Goal: Transaction & Acquisition: Purchase product/service

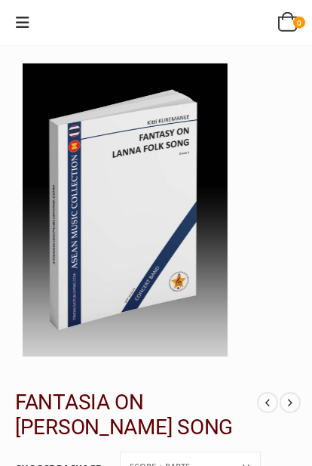
scroll to position [31, 0]
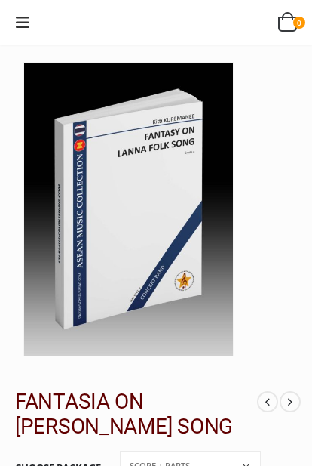
click at [293, 405] on span at bounding box center [290, 401] width 21 height 21
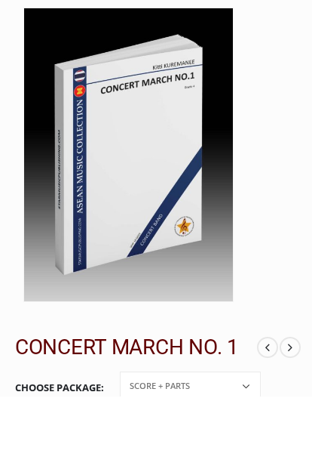
scroll to position [85, 0]
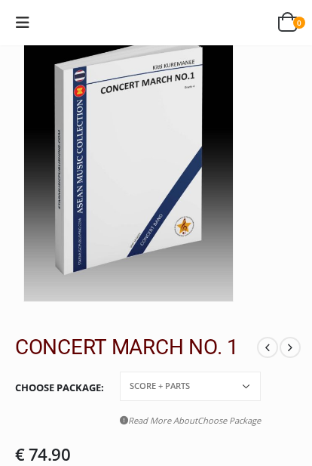
click at [269, 346] on span at bounding box center [267, 347] width 21 height 21
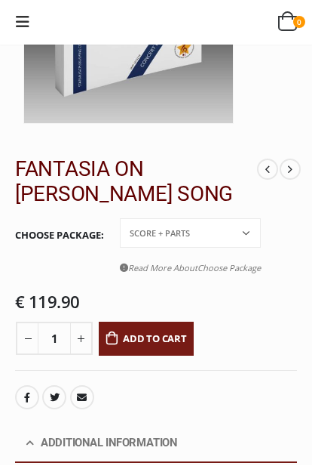
scroll to position [263, 0]
click at [298, 168] on span at bounding box center [290, 168] width 21 height 21
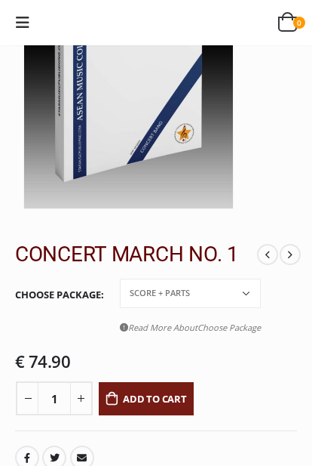
click at [287, 256] on span at bounding box center [290, 254] width 21 height 21
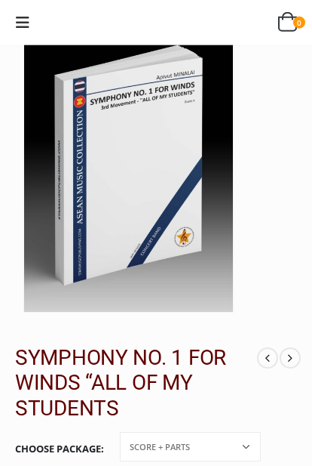
scroll to position [75, 0]
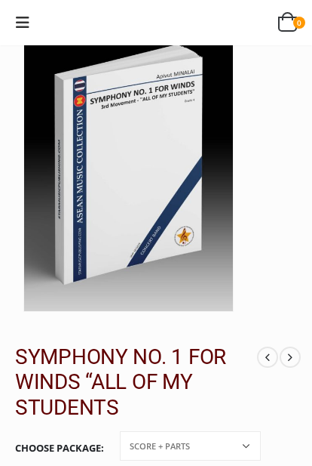
click at [297, 357] on span at bounding box center [290, 356] width 21 height 21
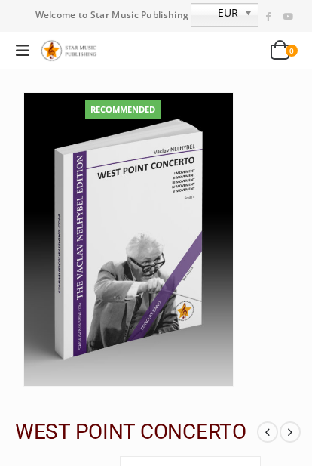
click at [291, 427] on span at bounding box center [290, 431] width 21 height 21
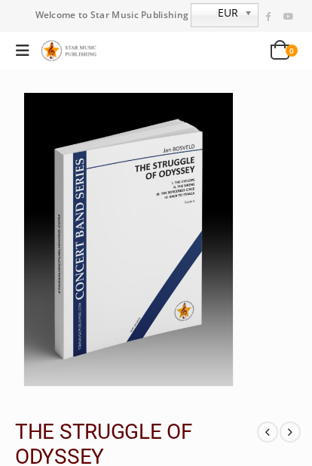
click at [18, 47] on icon at bounding box center [23, 50] width 14 height 15
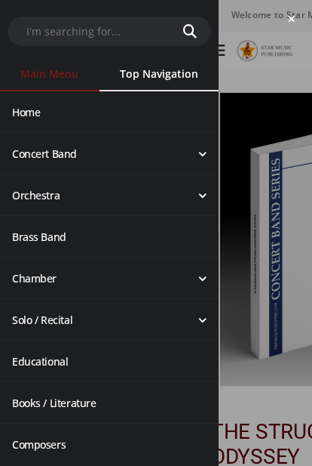
click at [28, 152] on link "Concert Band" at bounding box center [109, 154] width 219 height 40
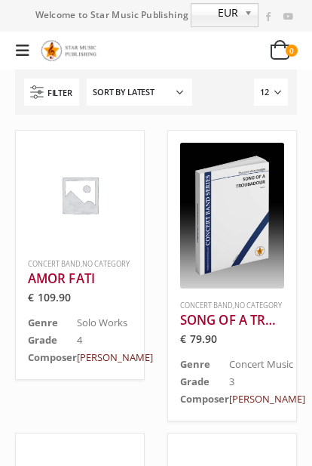
click at [178, 100] on select "Sort by popularity Sort by latest Sort by price: low to high Sort by price: hig…" at bounding box center [140, 91] width 106 height 27
click at [178, 92] on select "Sort by popularity Sort by latest Sort by price: low to high Sort by price: hig…" at bounding box center [140, 91] width 106 height 27
click at [60, 91] on span "Filter" at bounding box center [60, 92] width 24 height 17
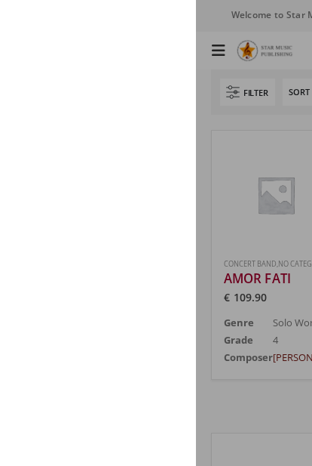
click at [275, 140] on div at bounding box center [156, 233] width 312 height 466
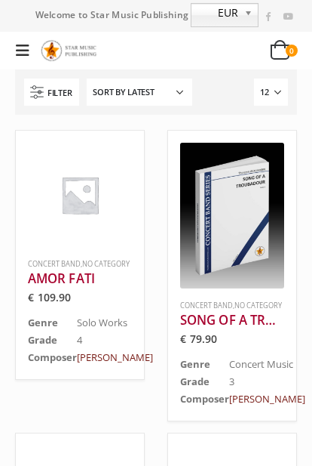
click at [254, 11] on b at bounding box center [252, 15] width 14 height 23
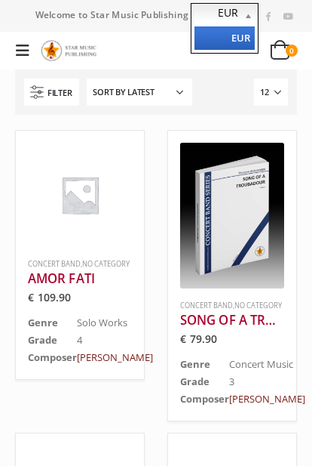
click at [251, 14] on b at bounding box center [252, 15] width 14 height 23
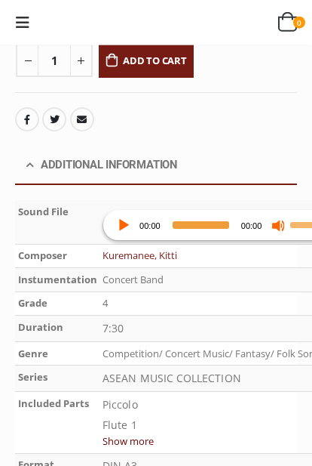
scroll to position [542, 0]
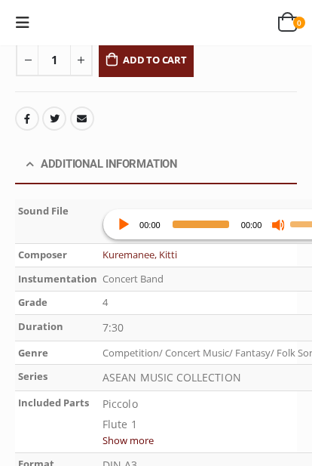
click at [127, 226] on button "Play" at bounding box center [122, 224] width 15 height 15
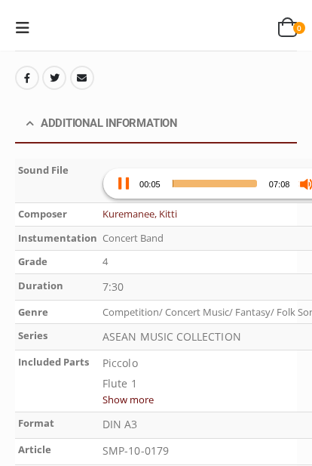
scroll to position [577, 0]
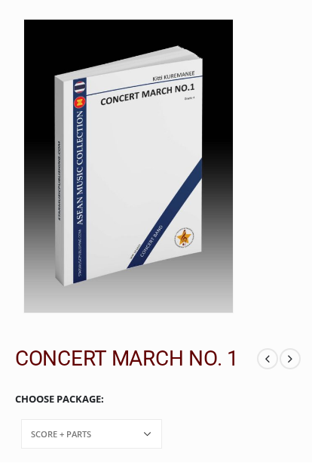
scroll to position [69, 0]
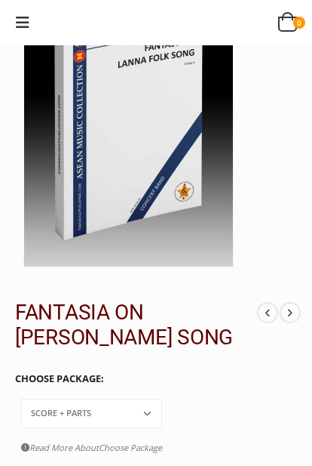
scroll to position [120, 0]
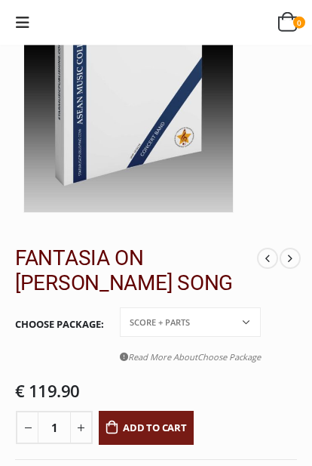
scroll to position [175, 0]
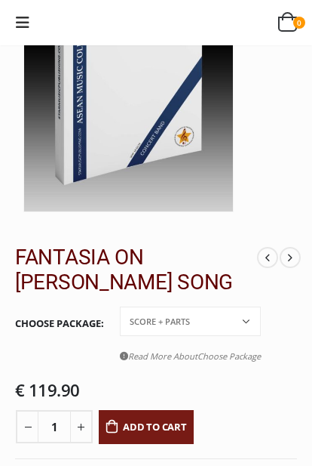
click at [246, 321] on select "Conductor Score PDF File Score + Parts Score + Parts + PDF File" at bounding box center [190, 320] width 141 height 29
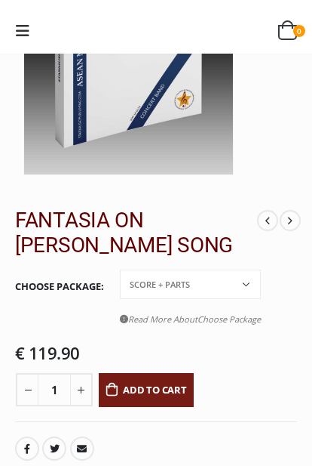
scroll to position [211, 0]
